Goal: Information Seeking & Learning: Learn about a topic

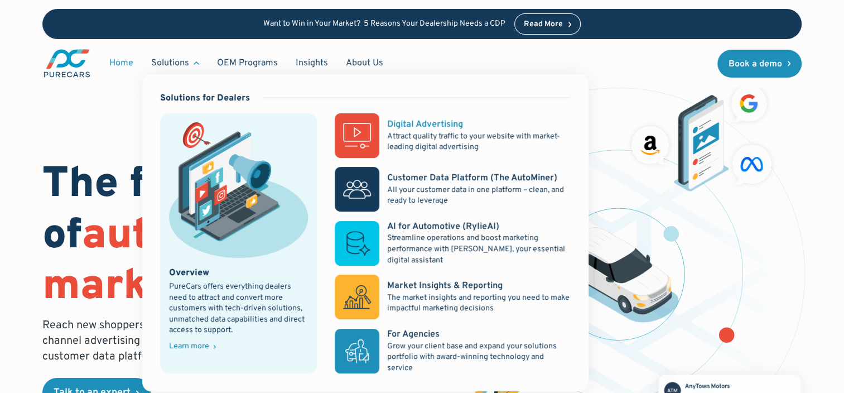
click at [361, 135] on rect at bounding box center [357, 135] width 45 height 45
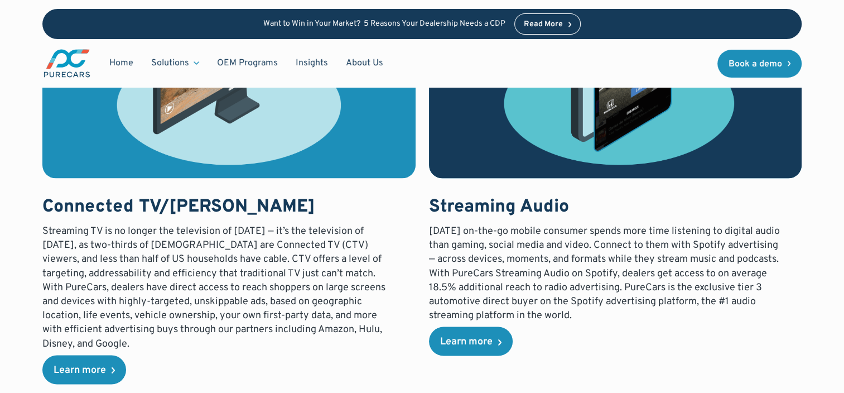
scroll to position [1673, 0]
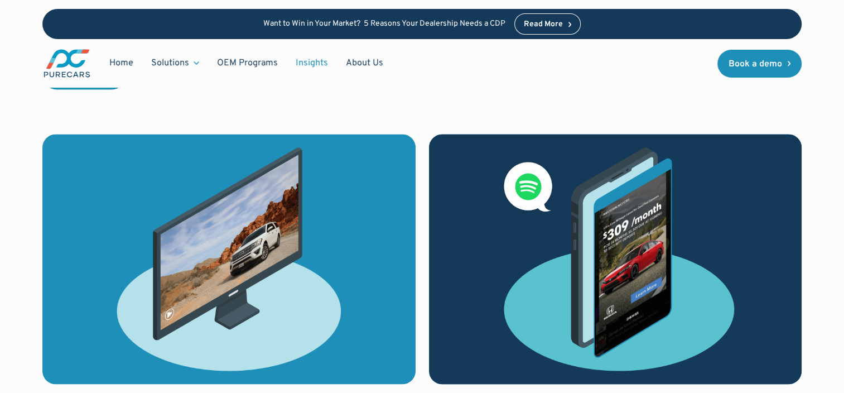
click at [299, 64] on link "Insights" at bounding box center [312, 62] width 50 height 21
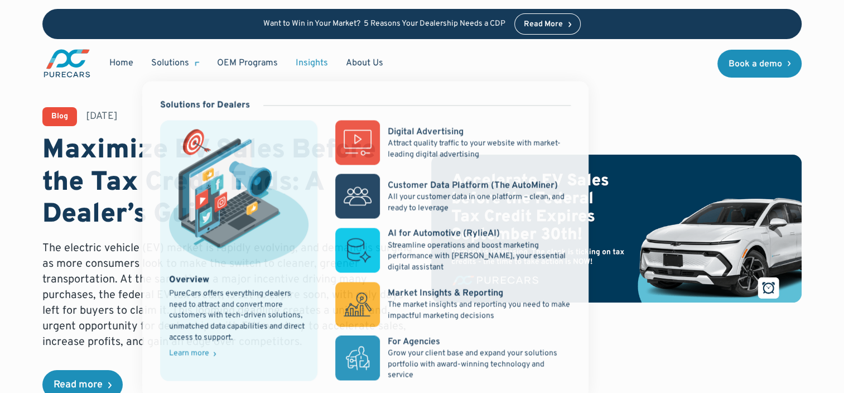
click at [179, 65] on div "Solutions" at bounding box center [170, 63] width 38 height 12
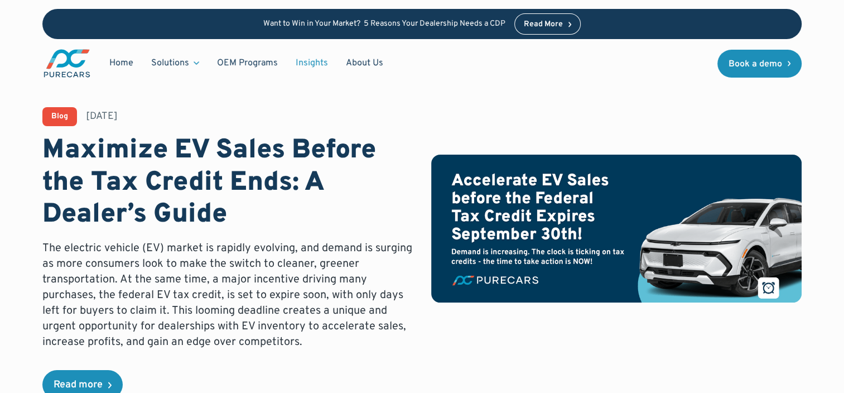
click at [178, 62] on div "Solutions" at bounding box center [170, 63] width 38 height 12
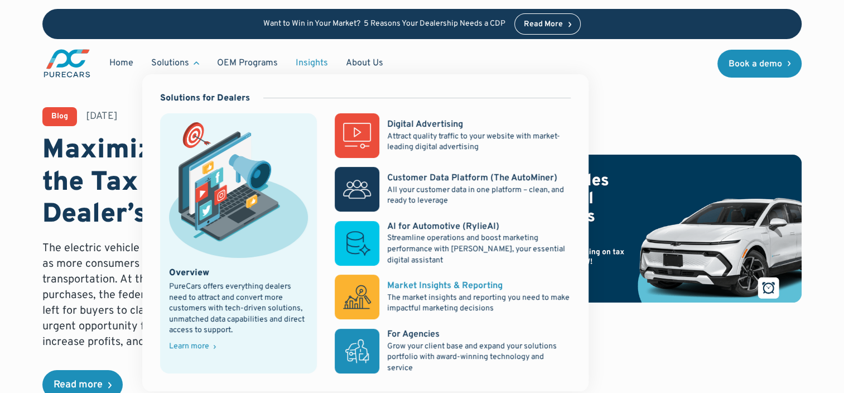
click at [485, 288] on div "Market Insights & Reporting" at bounding box center [444, 285] width 115 height 12
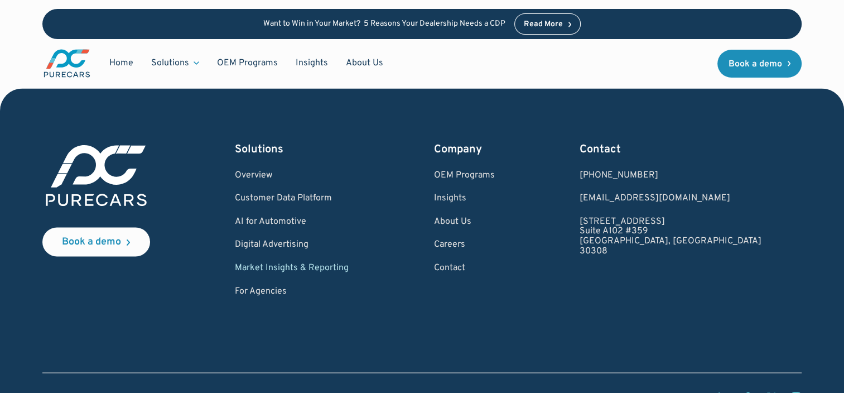
scroll to position [1668, 0]
